Goal: Information Seeking & Learning: Learn about a topic

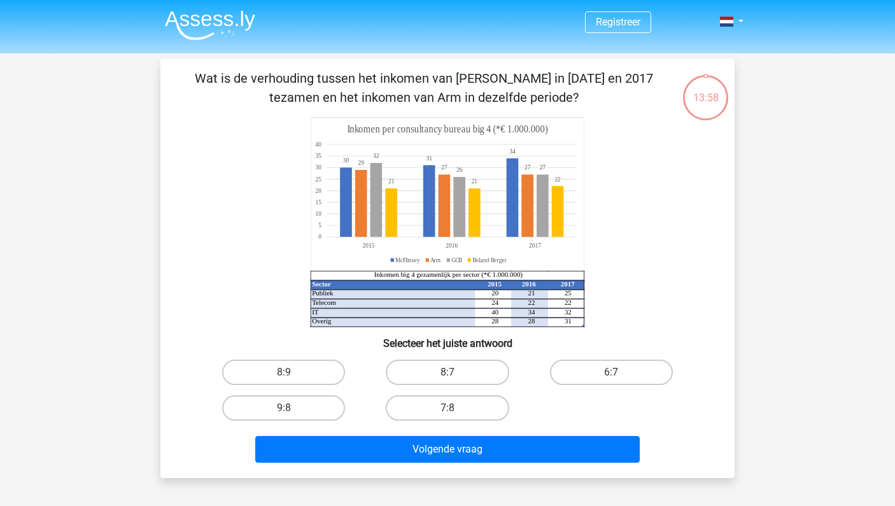
click at [216, 23] on img at bounding box center [210, 25] width 90 height 30
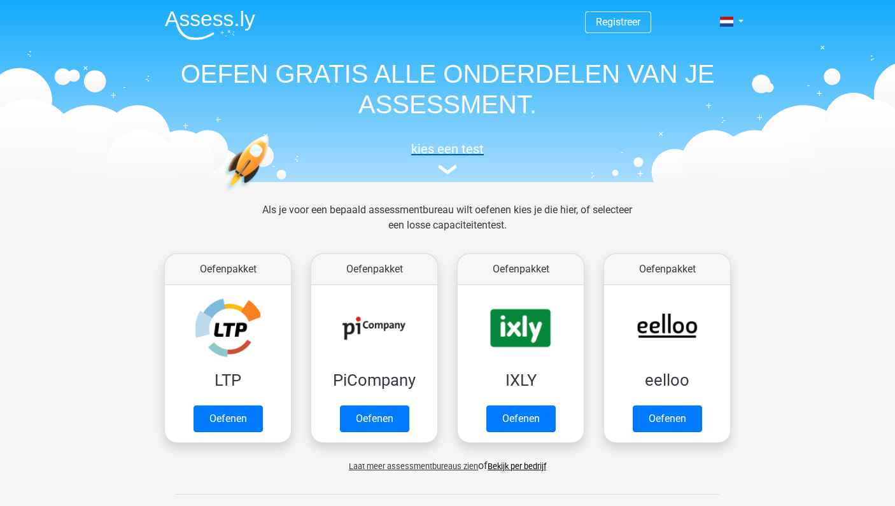
click at [446, 166] on img at bounding box center [447, 170] width 19 height 10
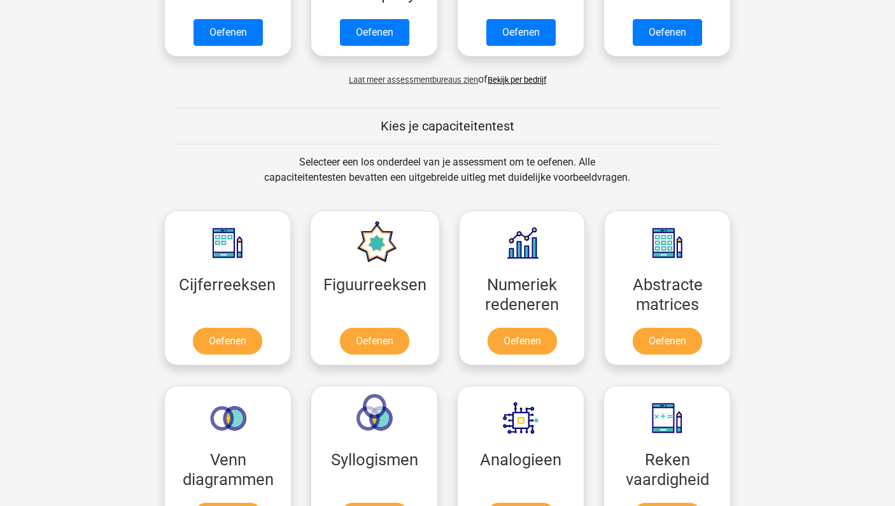
scroll to position [388, 0]
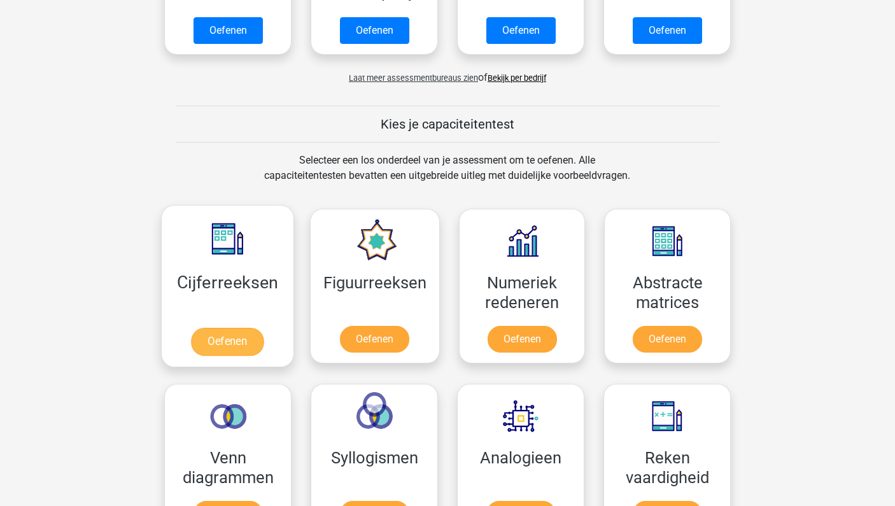
click at [249, 328] on link "Oefenen" at bounding box center [227, 342] width 73 height 28
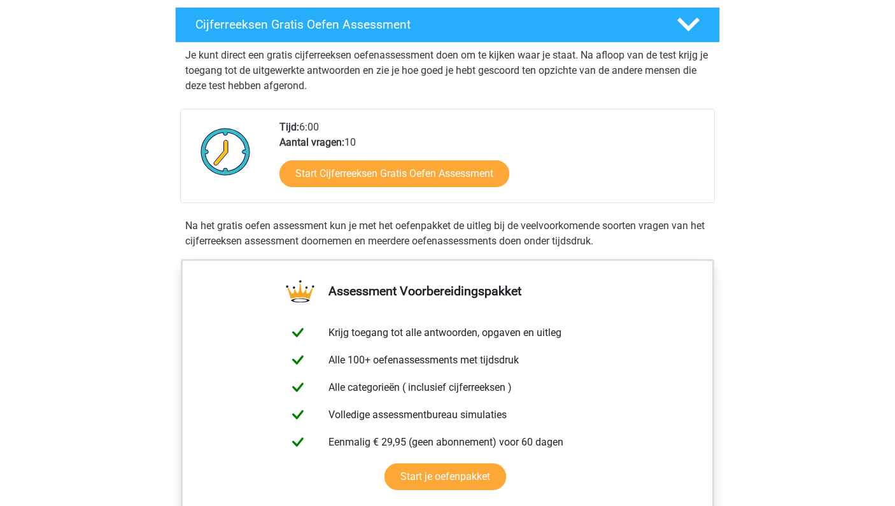
scroll to position [223, 0]
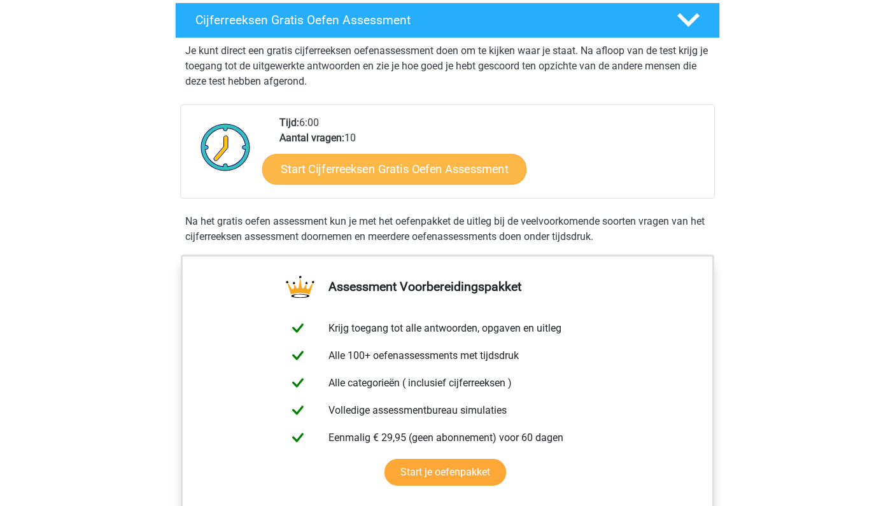
click at [325, 184] on link "Start Cijferreeksen Gratis Oefen Assessment" at bounding box center [394, 168] width 264 height 31
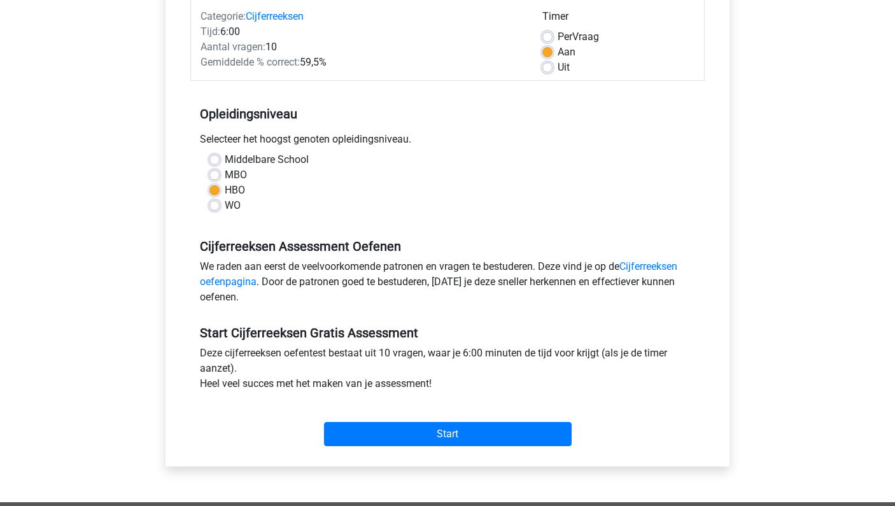
scroll to position [208, 0]
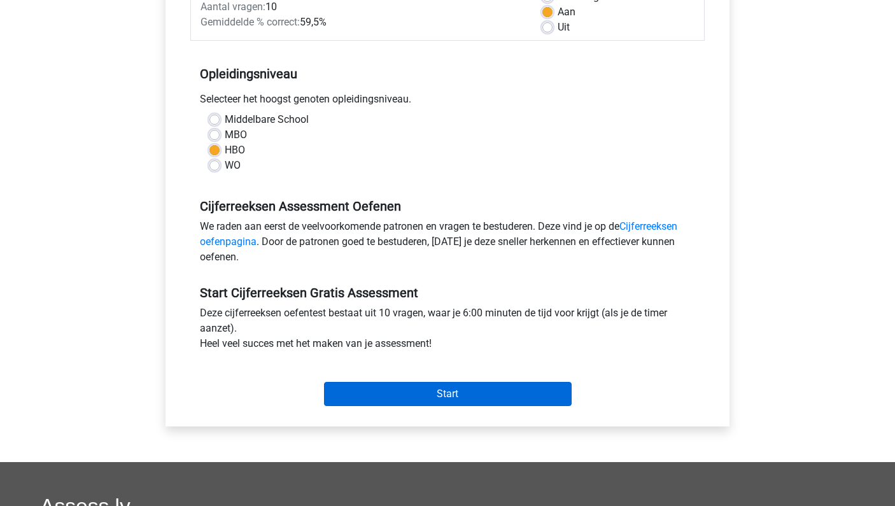
click at [327, 387] on input "Start" at bounding box center [448, 394] width 248 height 24
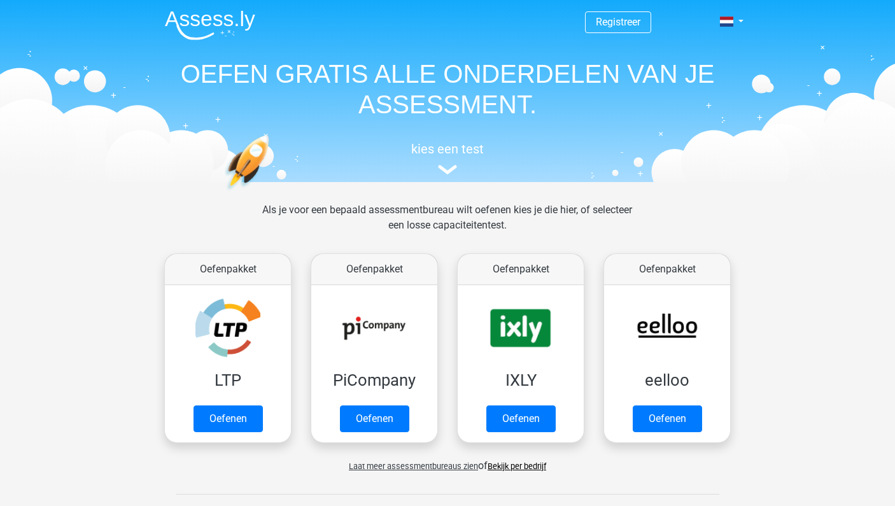
scroll to position [388, 0]
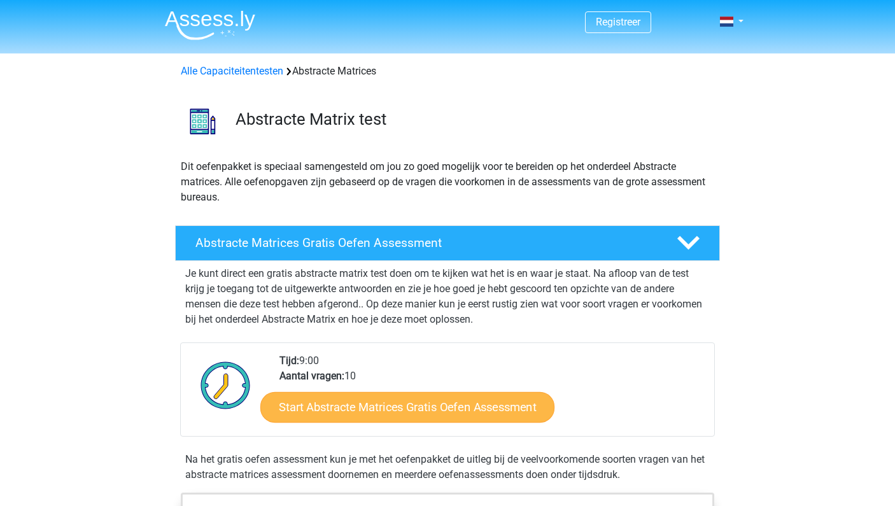
click at [301, 418] on link "Start Abstracte Matrices Gratis Oefen Assessment" at bounding box center [407, 407] width 294 height 31
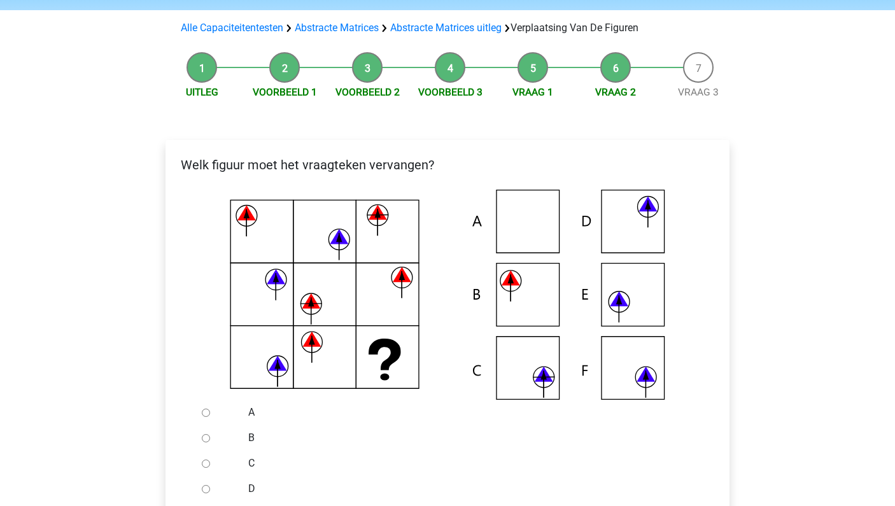
scroll to position [66, 0]
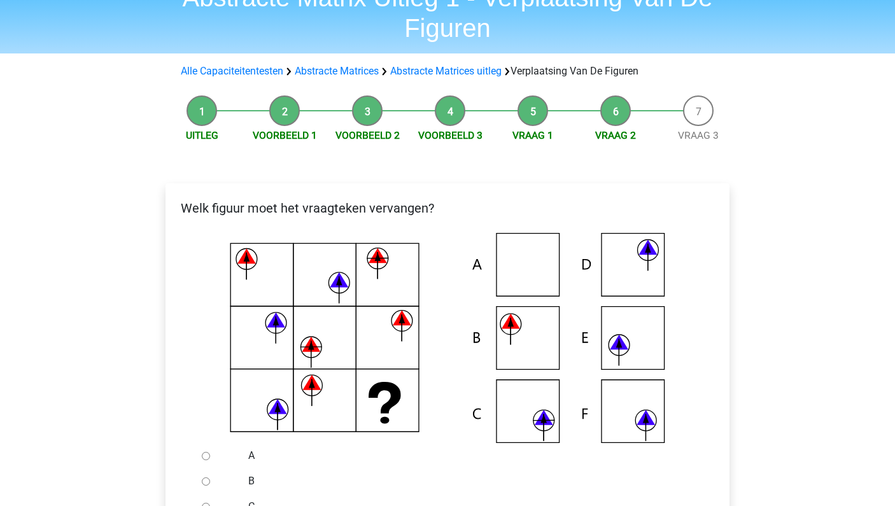
click at [211, 112] on li "Uitleg" at bounding box center [201, 118] width 83 height 47
click at [194, 141] on link "Uitleg" at bounding box center [202, 135] width 32 height 12
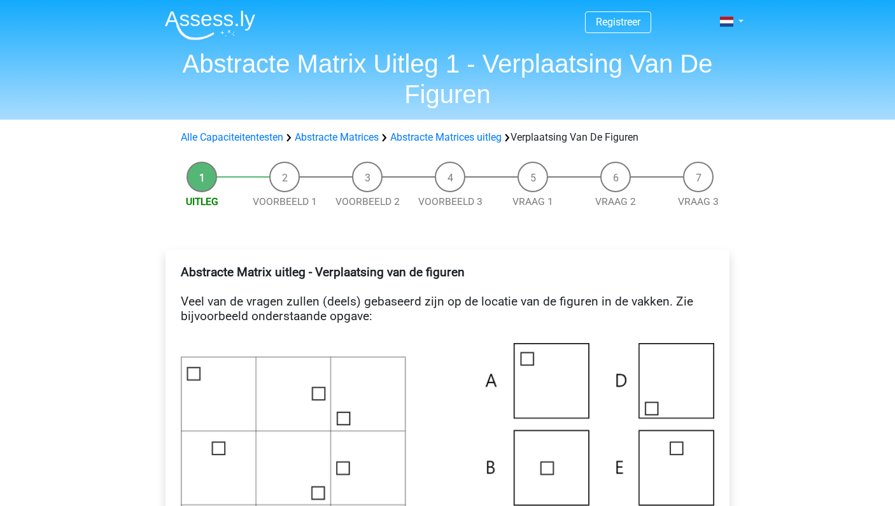
click at [274, 178] on li "Voorbeeld 1" at bounding box center [284, 185] width 83 height 47
click at [409, 141] on link "Abstracte Matrices uitleg" at bounding box center [445, 137] width 111 height 12
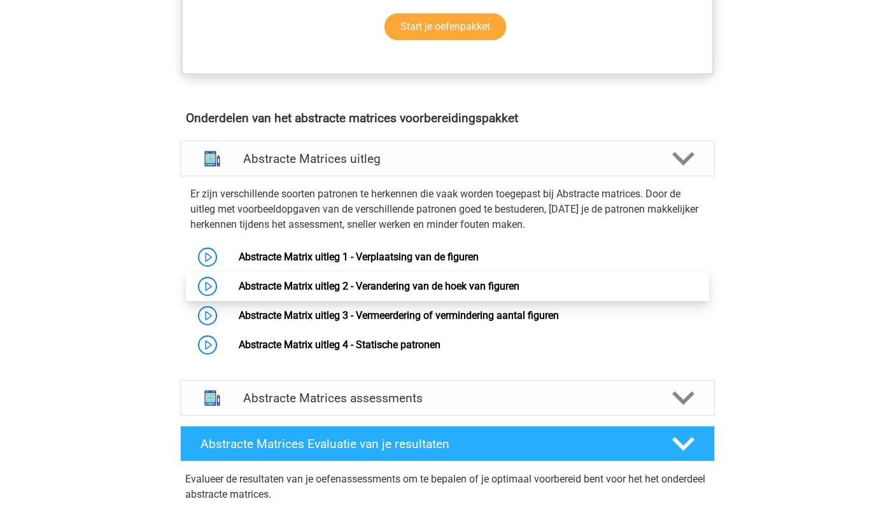
scroll to position [674, 0]
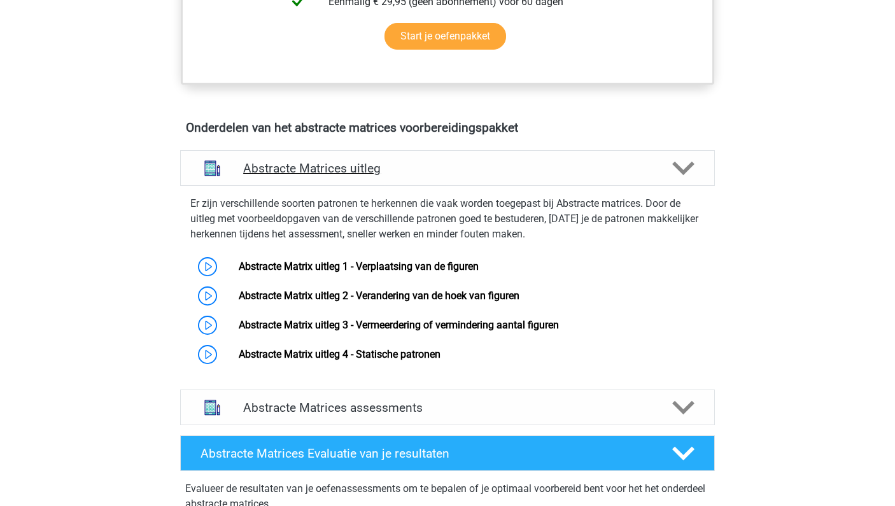
click at [696, 164] on div at bounding box center [682, 168] width 43 height 22
click at [479, 270] on link "Abstracte Matrix uitleg 1 - Verplaatsing van de figuren" at bounding box center [359, 266] width 240 height 12
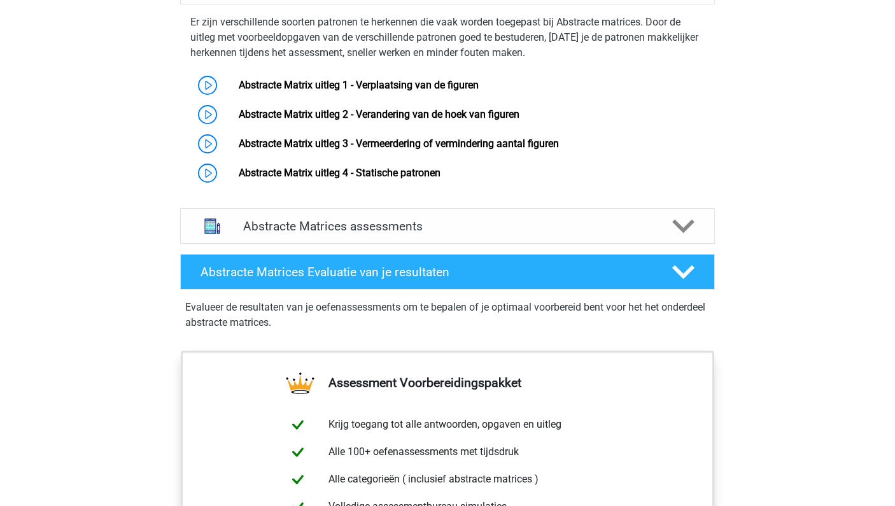
scroll to position [838, 0]
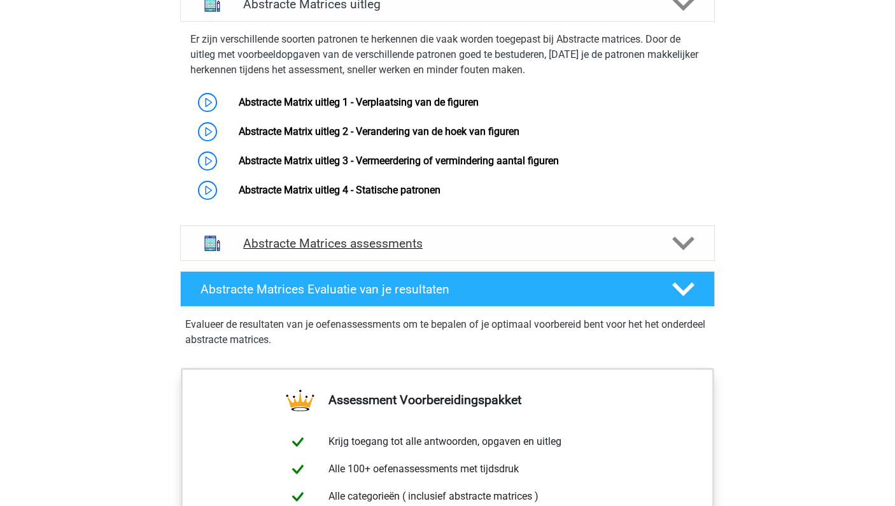
click at [369, 234] on div "Abstracte Matrices assessments" at bounding box center [447, 243] width 535 height 36
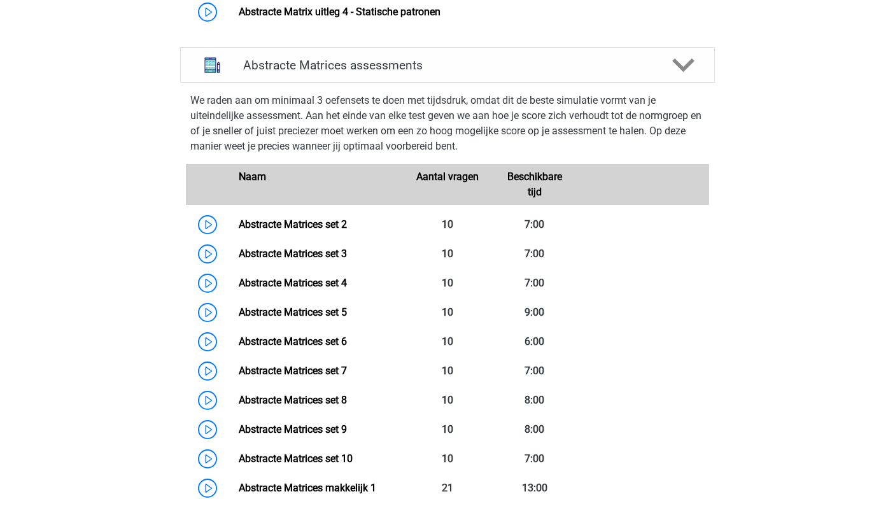
scroll to position [1025, 0]
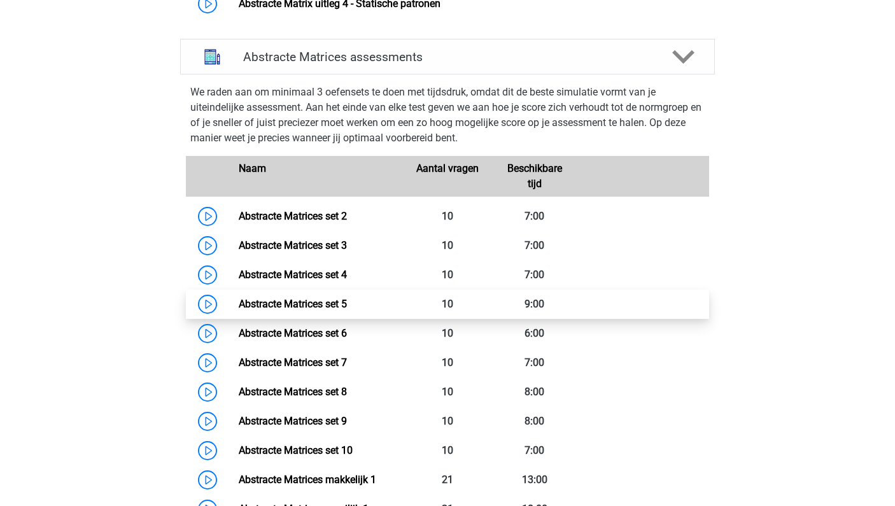
click at [297, 304] on link "Abstracte Matrices set 5" at bounding box center [293, 304] width 108 height 12
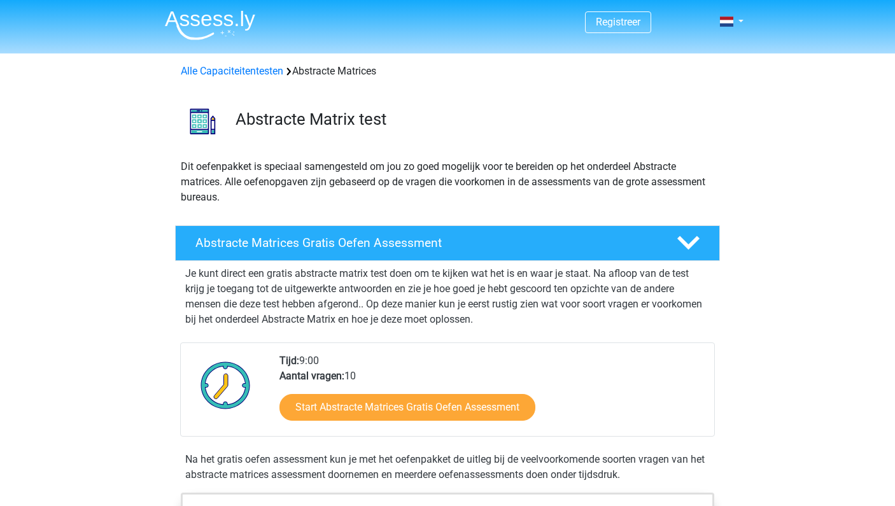
scroll to position [0, 0]
click at [691, 236] on icon at bounding box center [688, 243] width 22 height 22
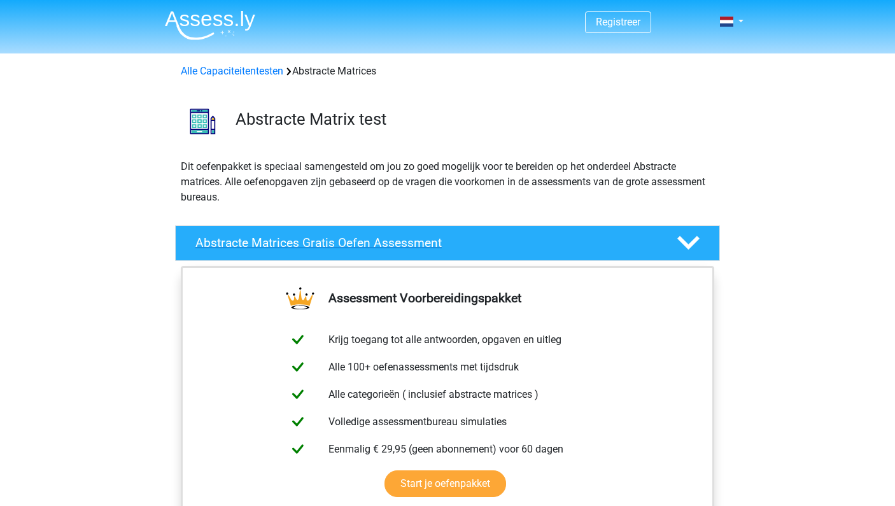
click at [691, 237] on icon at bounding box center [688, 243] width 22 height 22
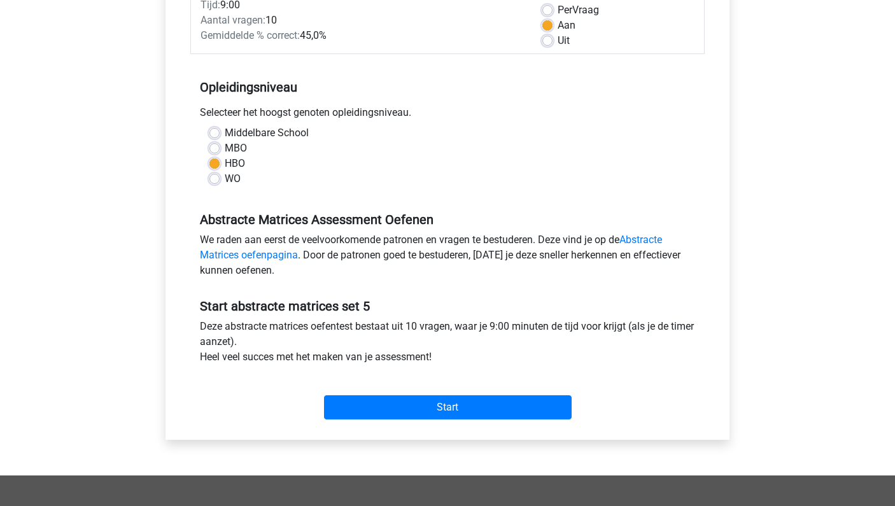
scroll to position [197, 0]
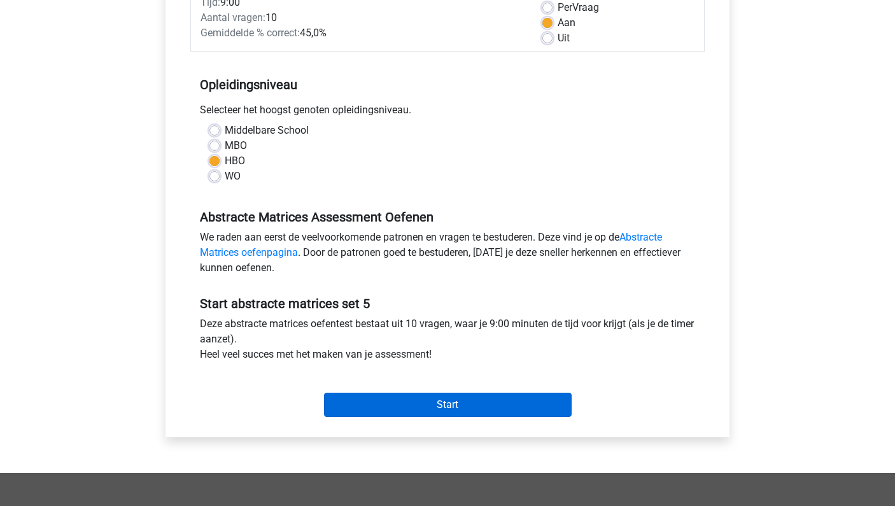
click at [356, 395] on input "Start" at bounding box center [448, 405] width 248 height 24
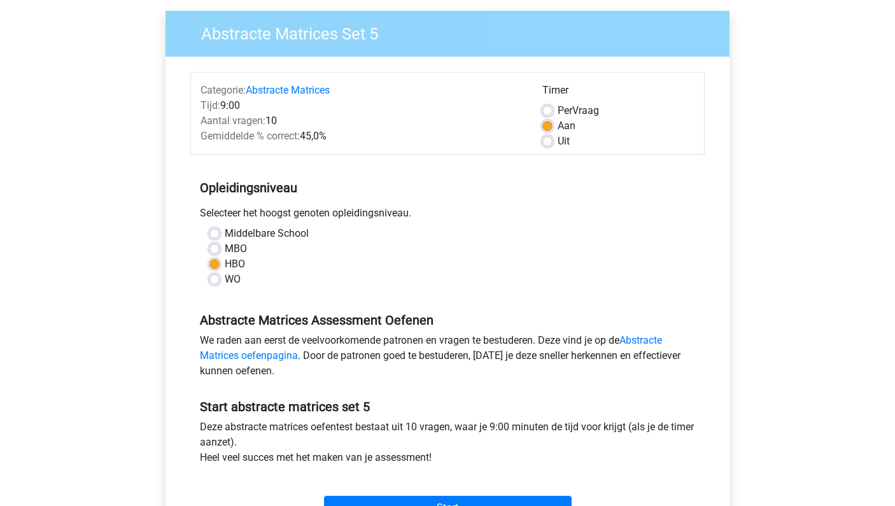
scroll to position [17, 0]
